Goal: Obtain resource: Download file/media

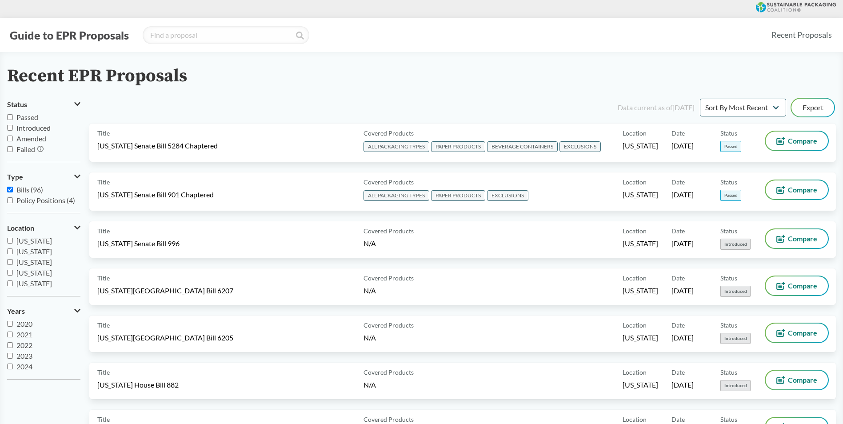
click at [839, 22] on div "Guide to EPR Proposals Recent Proposals" at bounding box center [421, 35] width 843 height 34
click at [817, 105] on button "Export" at bounding box center [813, 108] width 43 height 18
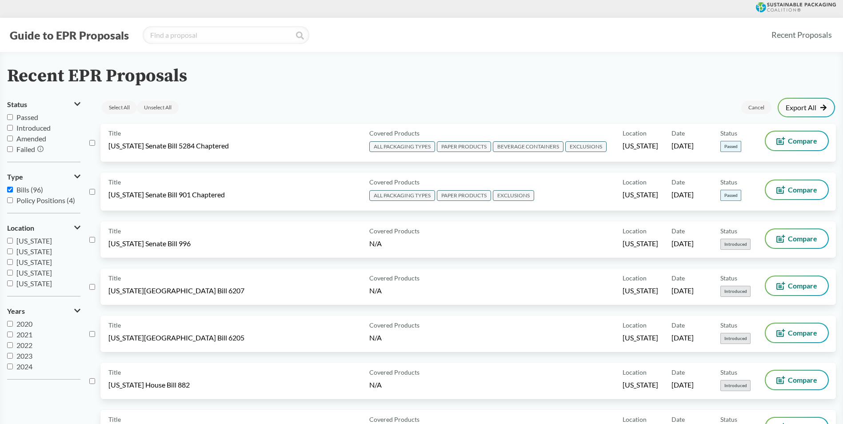
click at [822, 104] on icon at bounding box center [823, 107] width 7 height 7
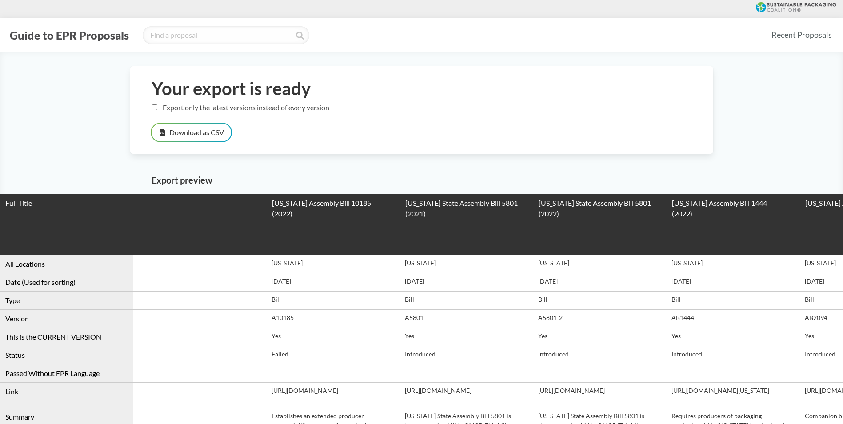
click at [174, 109] on label "Export only the latest versions instead of every version" at bounding box center [241, 107] width 178 height 8
click at [157, 109] on input "Export only the latest versions instead of every version" at bounding box center [155, 107] width 6 height 6
checkbox input "true"
click at [182, 131] on button "Download as CSV" at bounding box center [192, 133] width 80 height 18
